Goal: Task Accomplishment & Management: Use online tool/utility

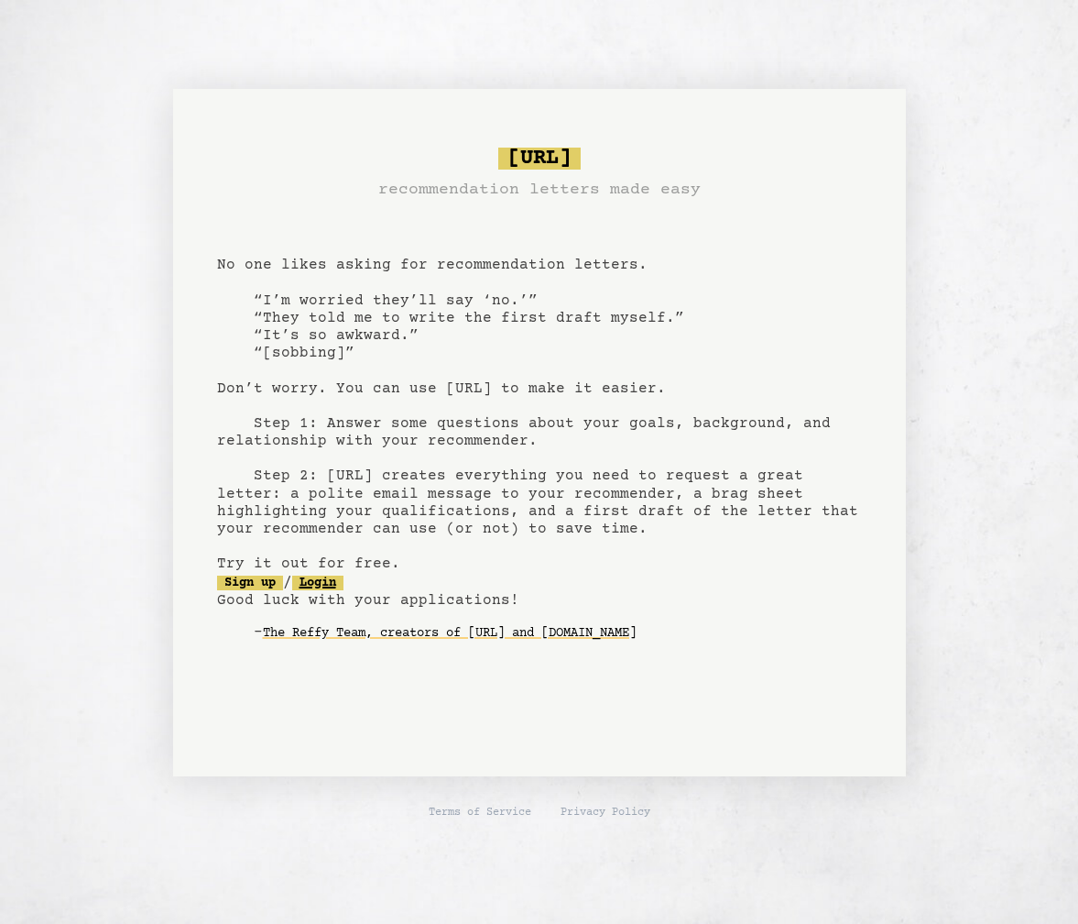
click at [321, 579] on link "Login" at bounding box center [317, 582] width 51 height 15
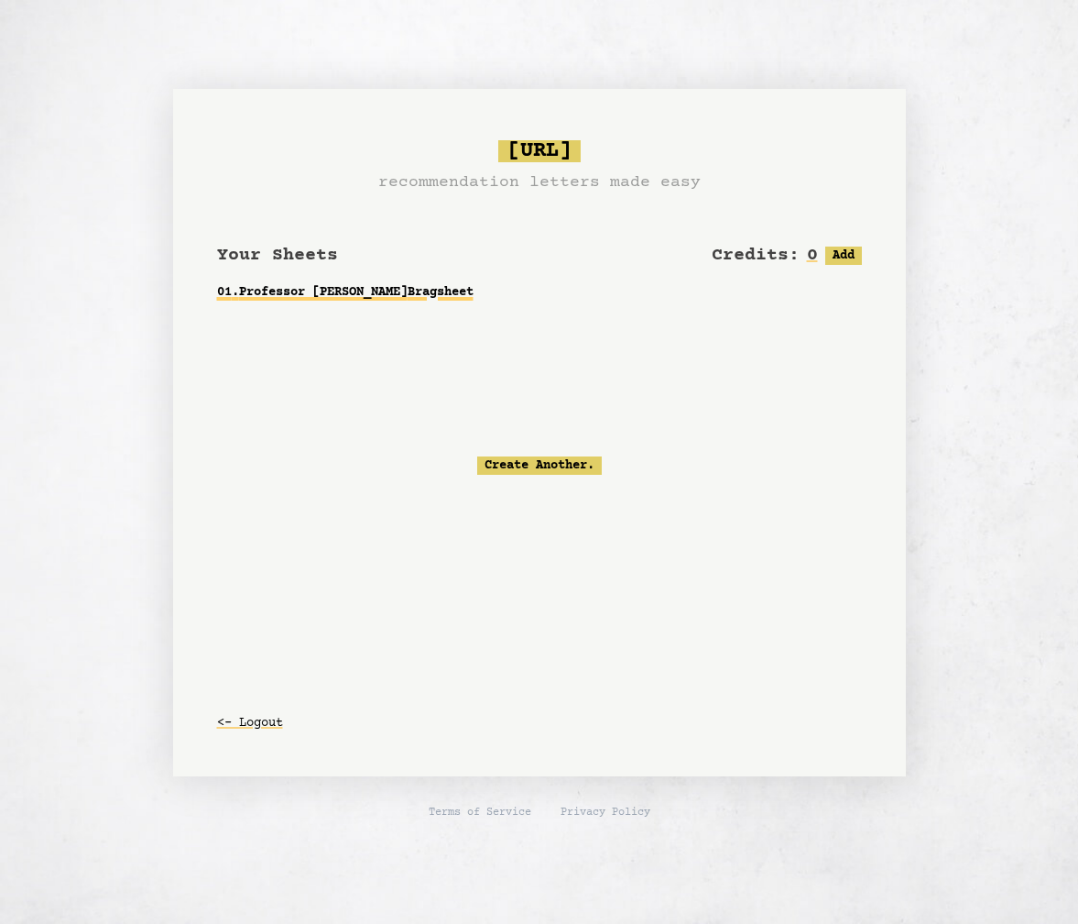
click at [326, 279] on link "01 . Professor [PERSON_NAME]" at bounding box center [539, 292] width 645 height 33
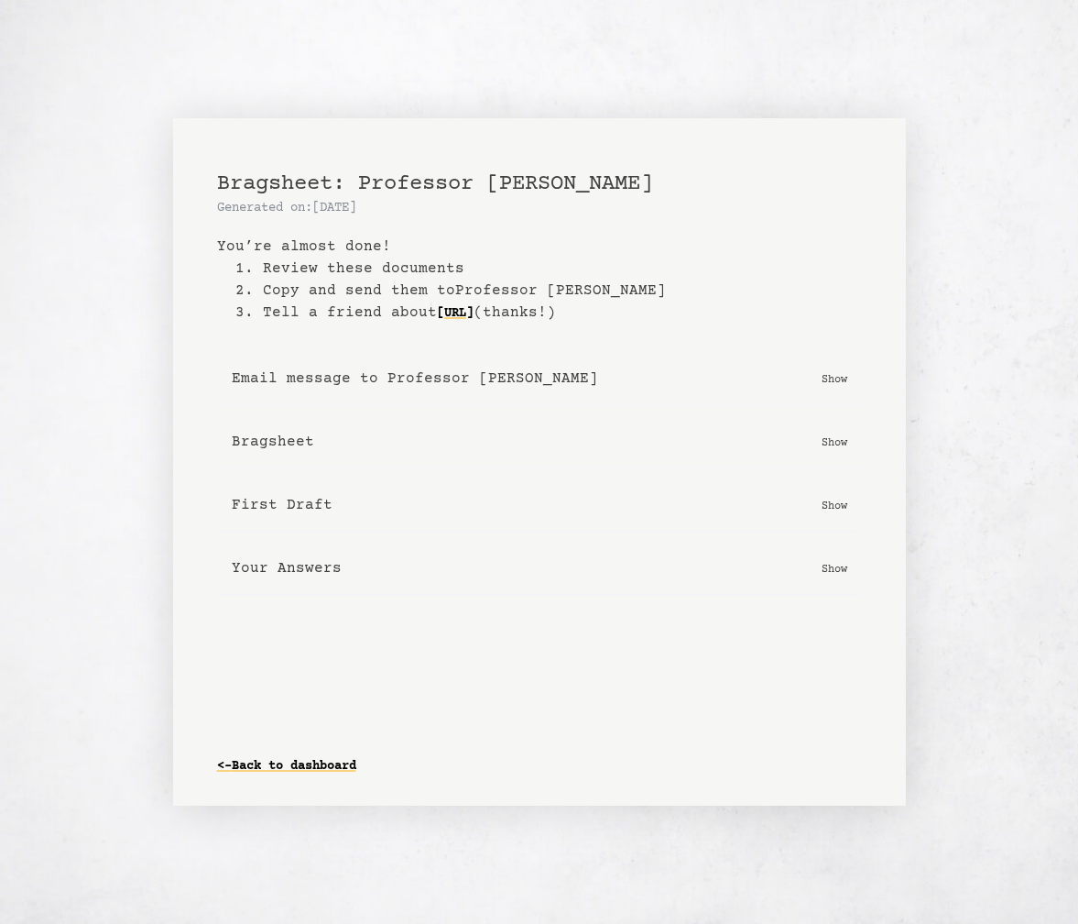
click at [826, 480] on button "First Draft Show" at bounding box center [539, 505] width 645 height 52
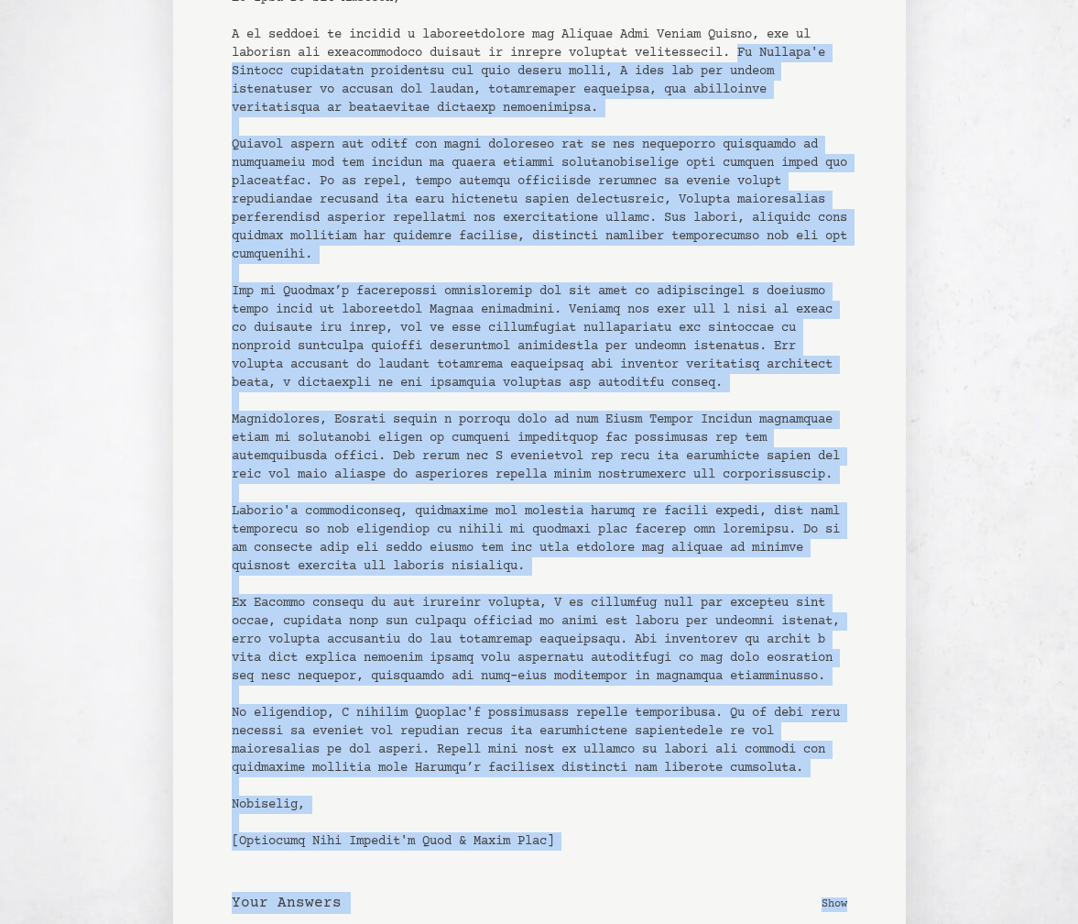
scroll to position [543, 0]
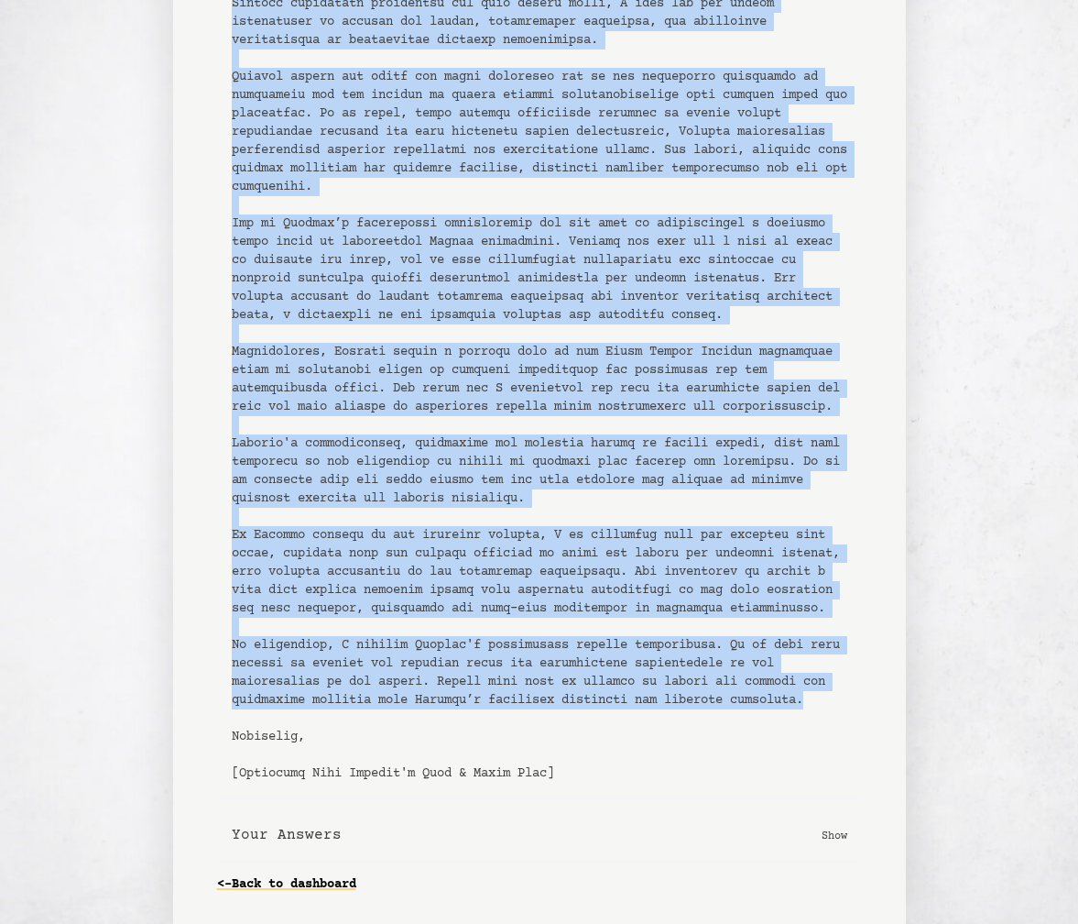
drag, startPoint x: 763, startPoint y: 255, endPoint x: 428, endPoint y: 765, distance: 610.7
click at [428, 765] on pre at bounding box center [540, 351] width 616 height 861
copy pre "As Braulio's English instructor throughout his high school years, I have had th…"
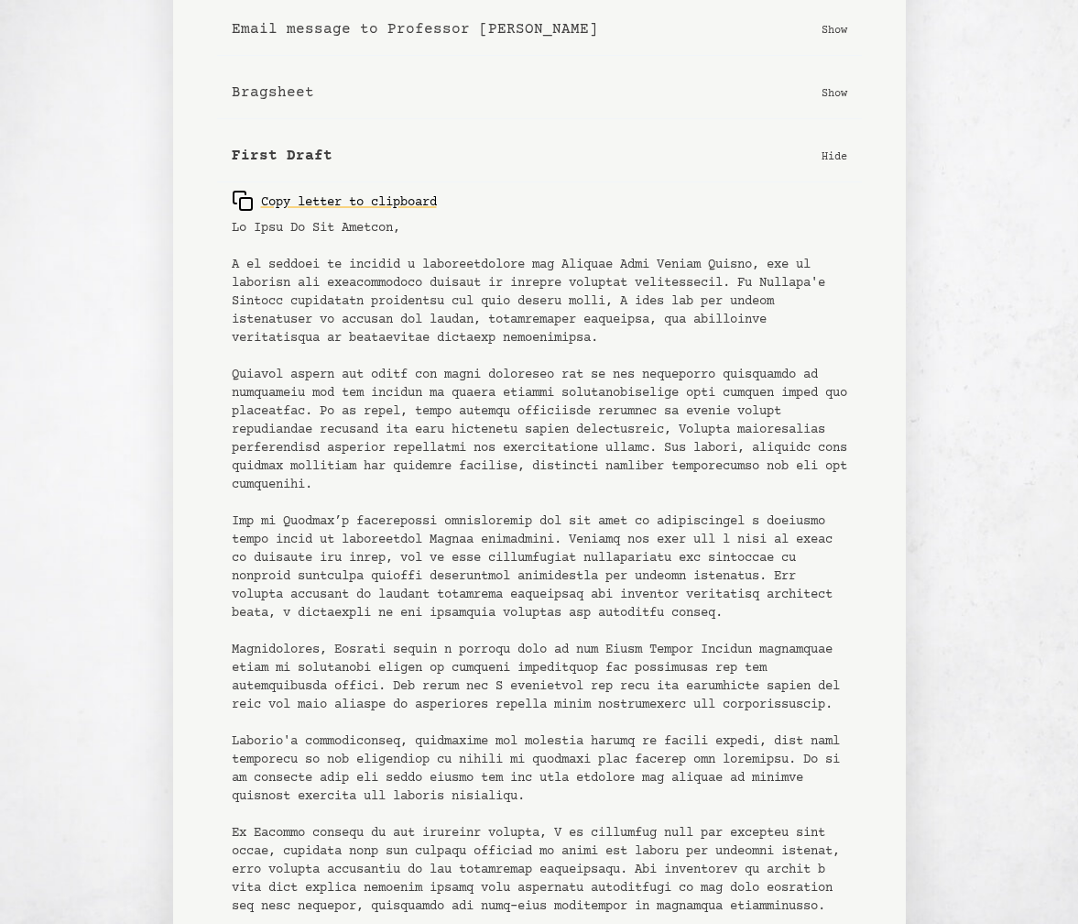
scroll to position [0, 0]
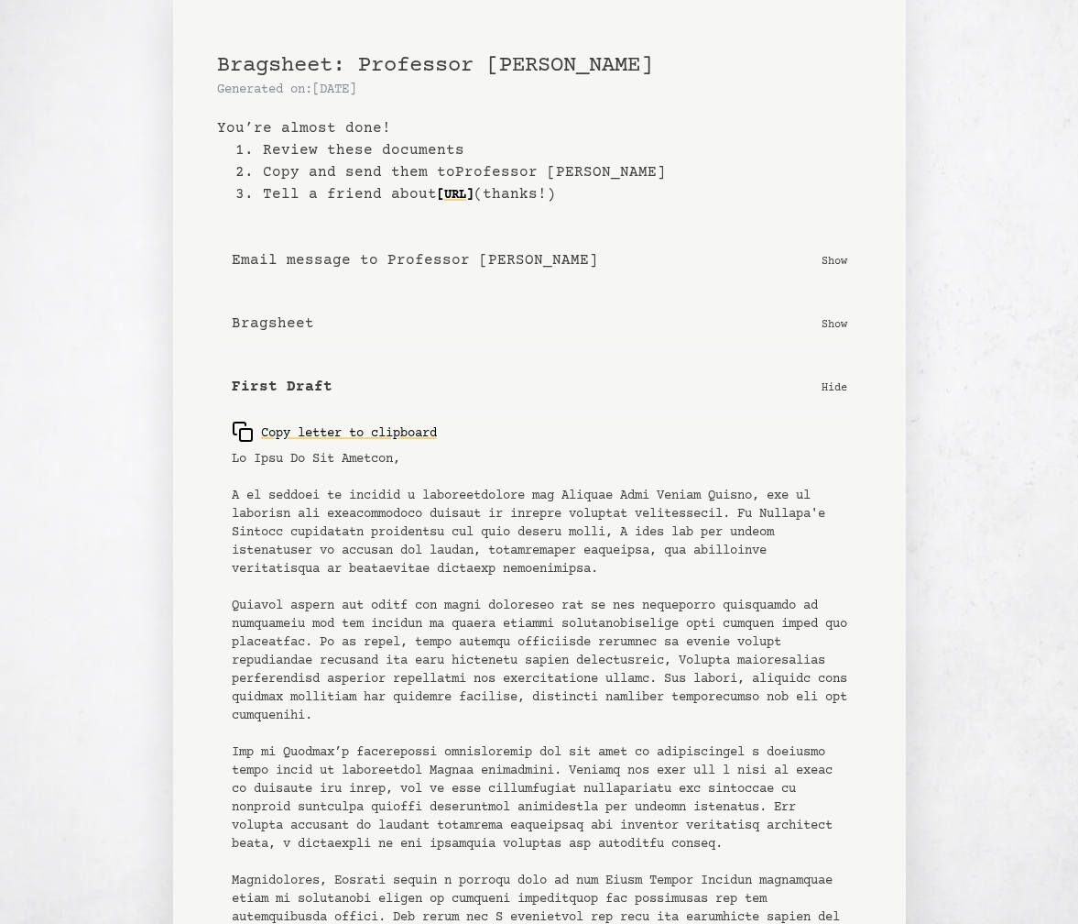
click at [825, 328] on p "Show" at bounding box center [835, 323] width 26 height 18
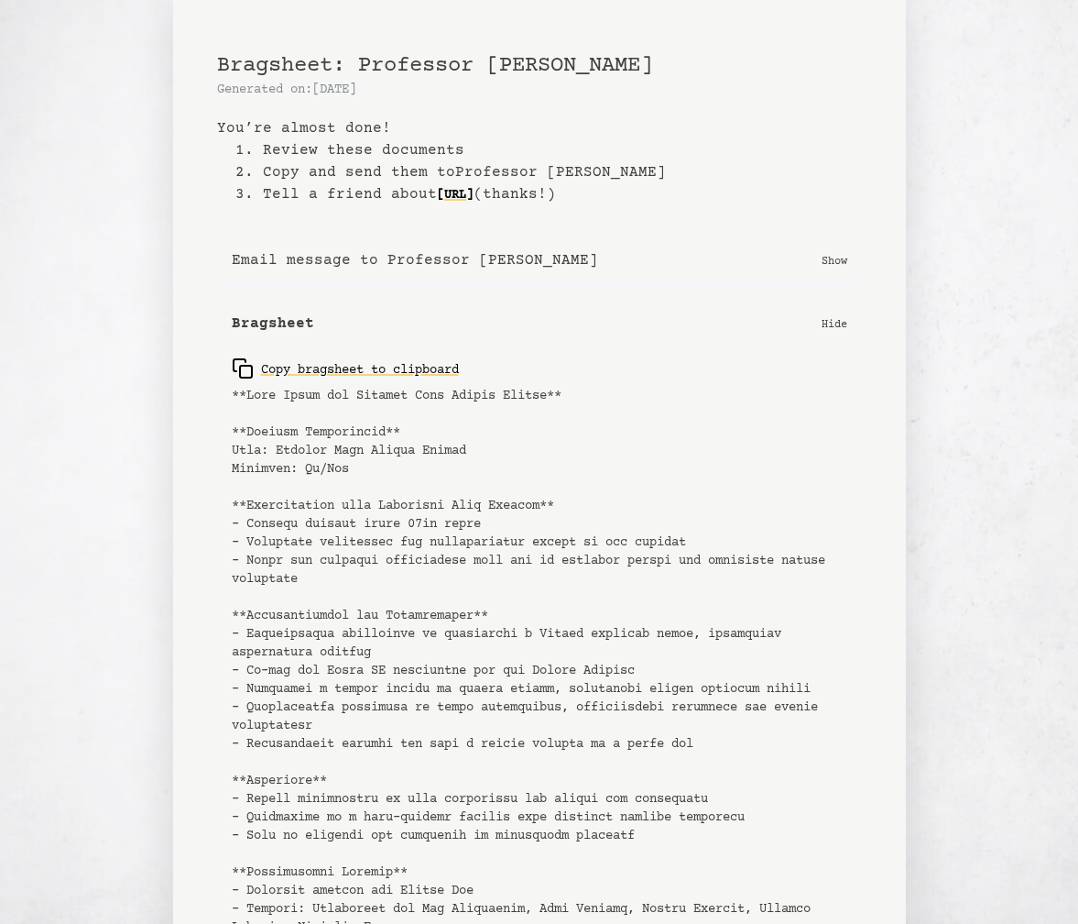
click at [835, 267] on p "Show" at bounding box center [835, 260] width 26 height 18
